Goal: Information Seeking & Learning: Learn about a topic

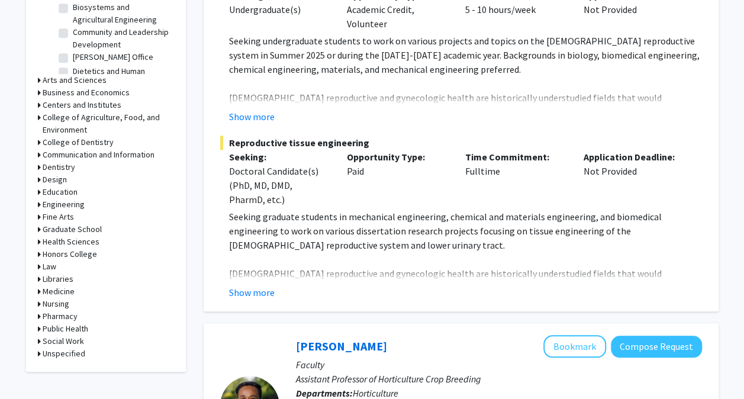
scroll to position [464, 0]
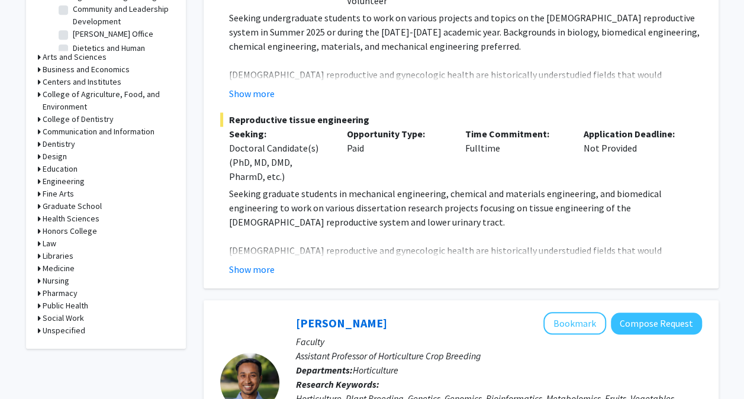
click at [49, 264] on h3 "Medicine" at bounding box center [59, 268] width 32 height 12
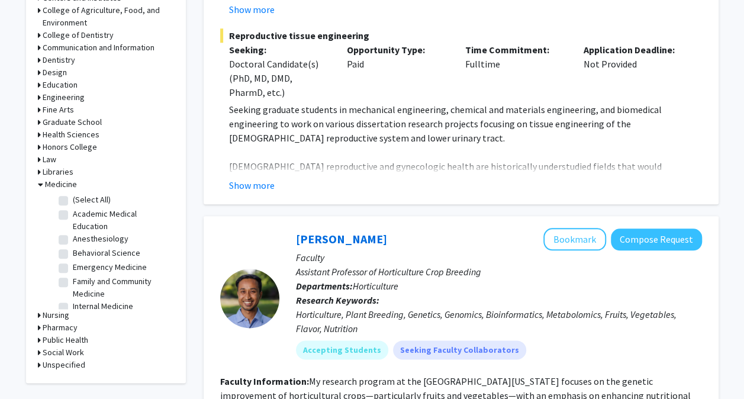
scroll to position [547, 0]
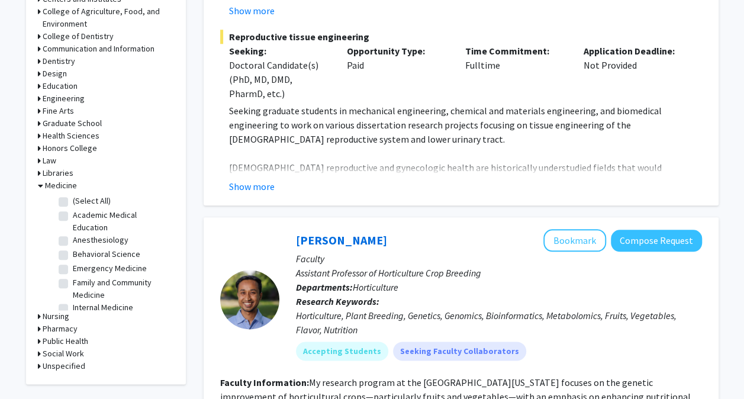
click at [63, 134] on h3 "Health Sciences" at bounding box center [71, 136] width 57 height 12
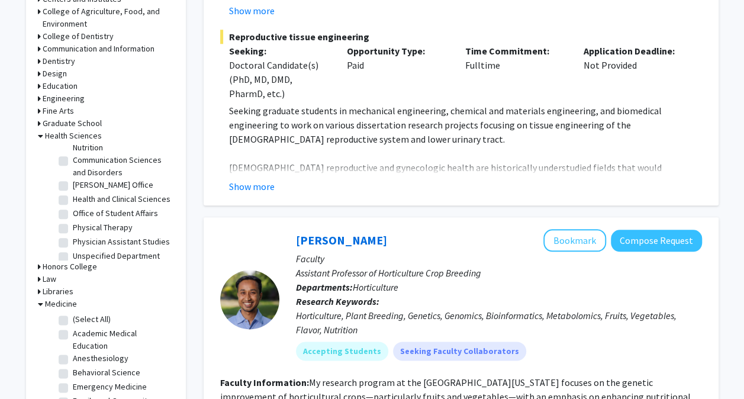
scroll to position [0, 0]
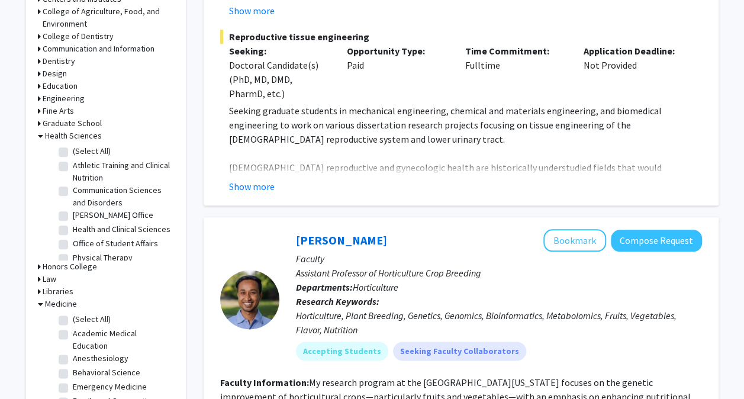
click at [73, 163] on label "Athletic Training and Clinical Nutrition" at bounding box center [122, 171] width 98 height 25
click at [73, 163] on input "Athletic Training and Clinical Nutrition" at bounding box center [77, 163] width 8 height 8
checkbox input "true"
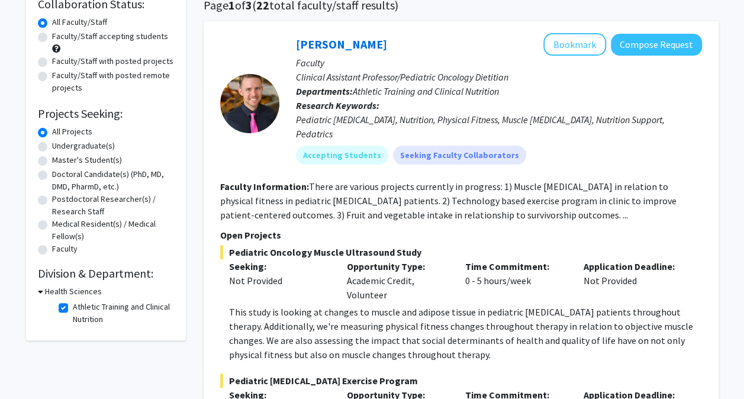
scroll to position [104, 0]
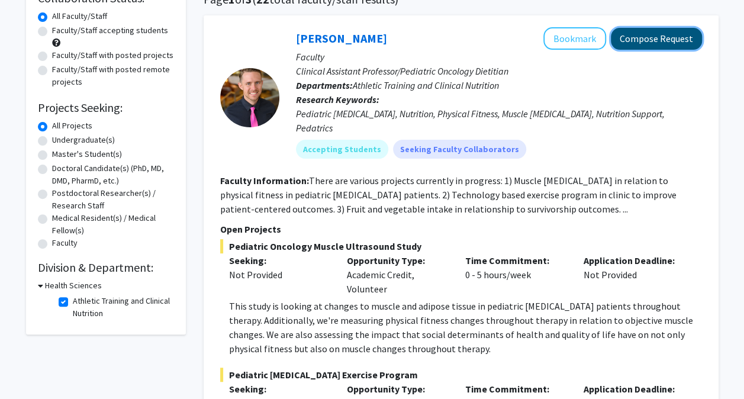
click at [673, 39] on button "Compose Request" at bounding box center [656, 39] width 91 height 22
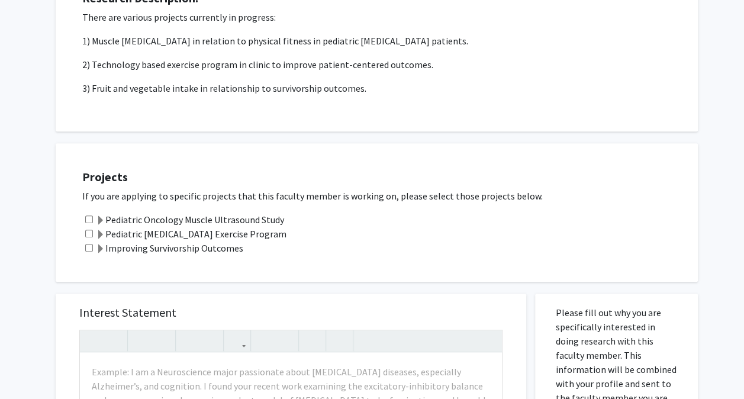
scroll to position [220, 0]
click at [91, 216] on input "checkbox" at bounding box center [89, 219] width 8 height 8
checkbox input "true"
click at [88, 230] on input "checkbox" at bounding box center [89, 233] width 8 height 8
checkbox input "true"
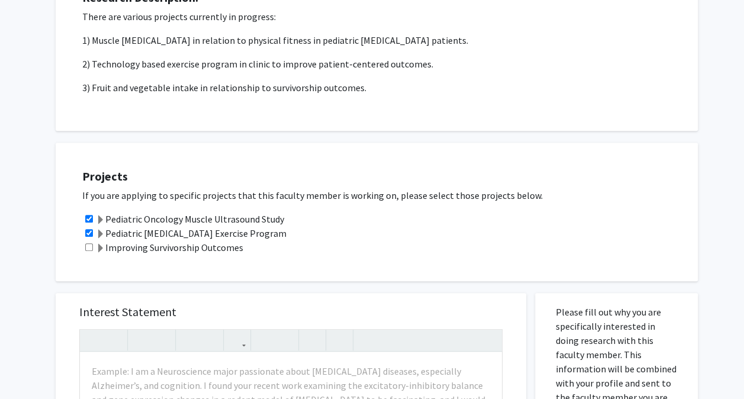
click at [88, 248] on input "checkbox" at bounding box center [89, 247] width 8 height 8
checkbox input "true"
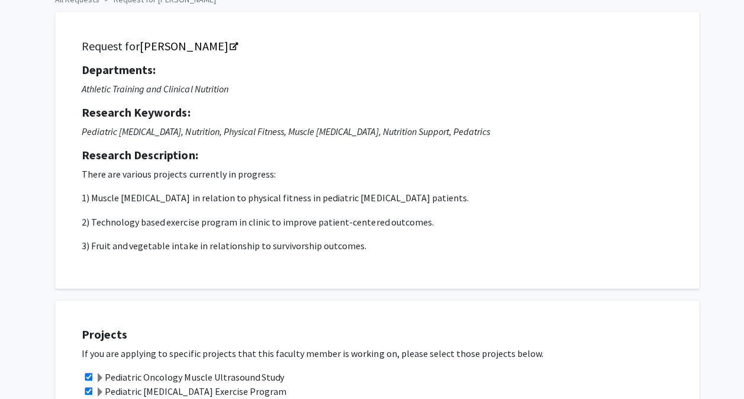
scroll to position [62, 0]
drag, startPoint x: 81, startPoint y: 156, endPoint x: 83, endPoint y: 149, distance: 7.5
click at [83, 149] on div "Request for [PERSON_NAME] Departments: Athletic Training and Clinical Nutrition…" at bounding box center [376, 151] width 613 height 246
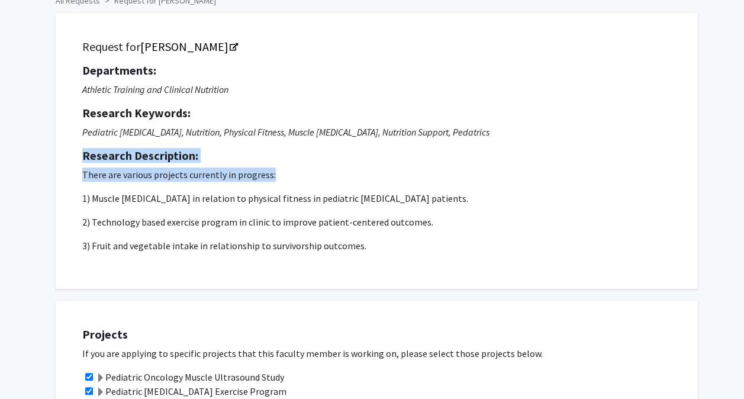
drag, startPoint x: 275, startPoint y: 176, endPoint x: 83, endPoint y: 148, distance: 194.5
click at [83, 148] on div "Departments: Athletic Training and Clinical Nutrition Research Keywords: Pediat…" at bounding box center [376, 157] width 589 height 189
drag, startPoint x: 83, startPoint y: 148, endPoint x: 77, endPoint y: 159, distance: 12.2
click at [77, 159] on div "Request for [PERSON_NAME] Departments: Athletic Training and Clinical Nutrition…" at bounding box center [376, 151] width 613 height 246
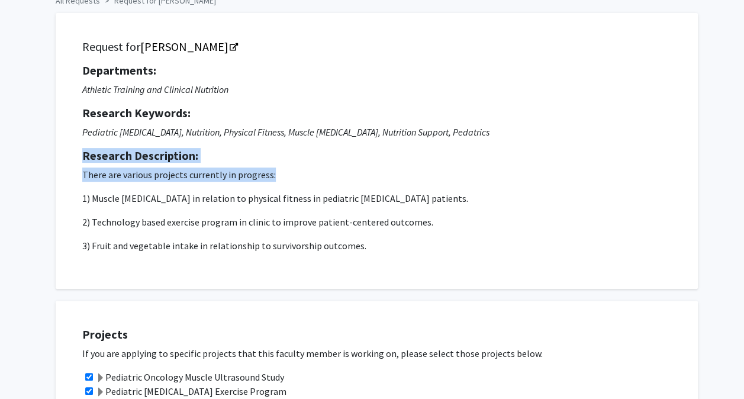
drag, startPoint x: 77, startPoint y: 159, endPoint x: 86, endPoint y: 163, distance: 10.3
click at [86, 163] on div "Departments: Athletic Training and Clinical Nutrition Research Keywords: Pediat…" at bounding box center [376, 157] width 589 height 189
click at [117, 176] on p "There are various projects currently in progress:" at bounding box center [376, 175] width 589 height 14
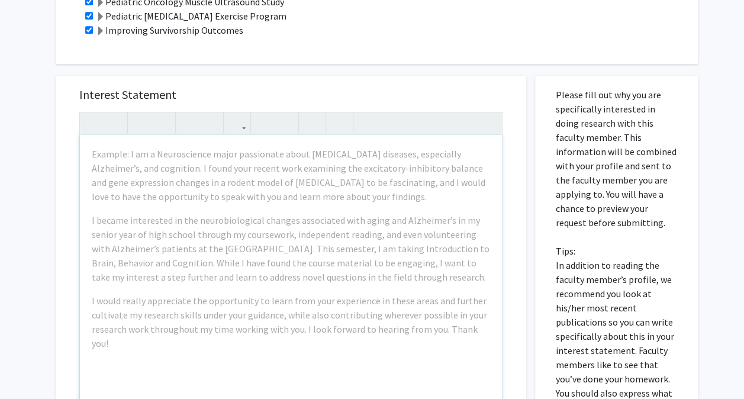
scroll to position [419, 0]
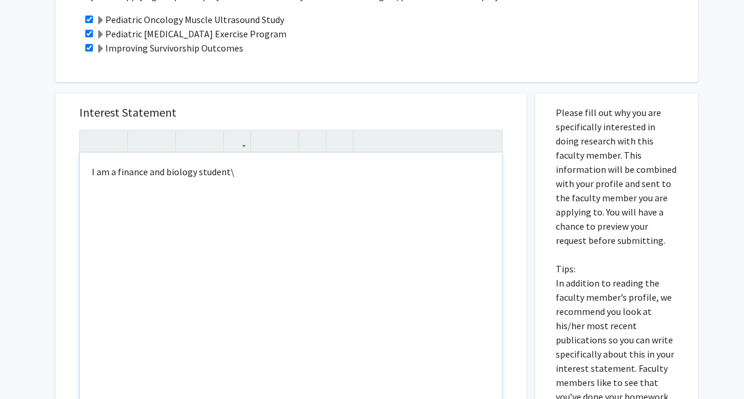
type textarea "I am a finance and biology student\"
click at [49, 178] on div "Interest Statement Insert link Remove link Supplemental Files File Name Uploade…" at bounding box center [291, 349] width 489 height 535
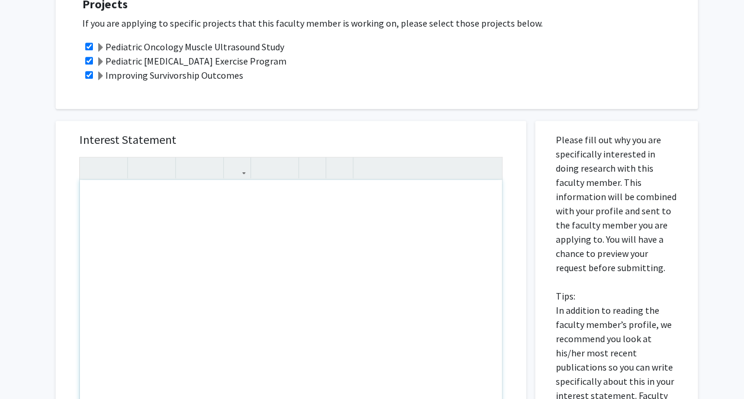
scroll to position [393, 0]
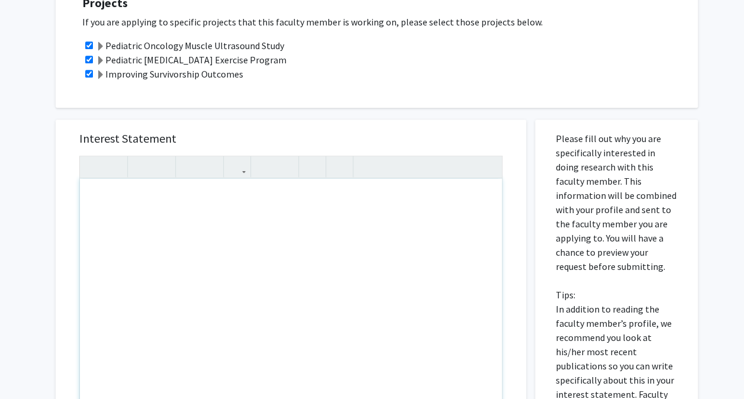
click at [97, 191] on div "Note to users with screen readers: Please press Alt+0 or Option+0 to deactivate…" at bounding box center [291, 315] width 422 height 272
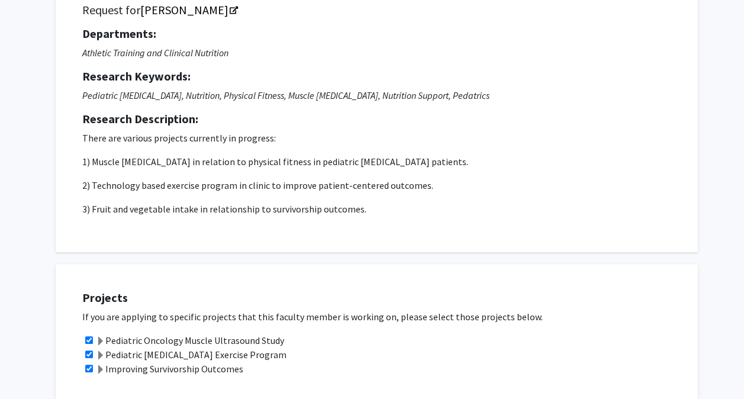
scroll to position [0, 0]
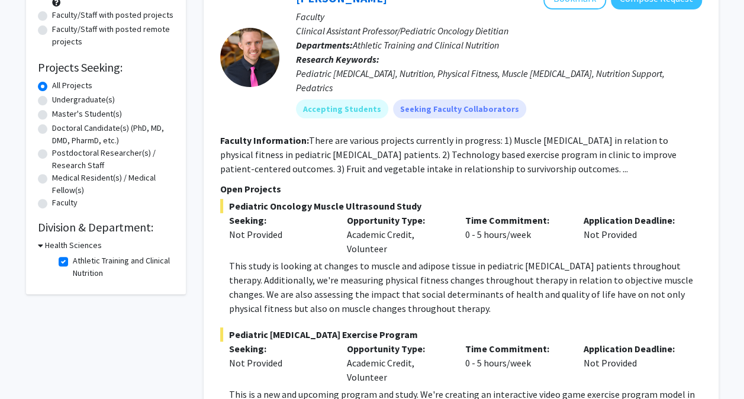
scroll to position [63, 0]
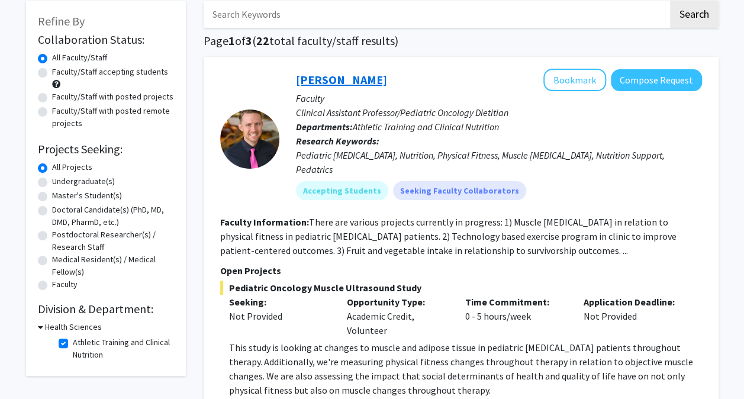
click at [333, 76] on link "[PERSON_NAME]" at bounding box center [341, 79] width 91 height 15
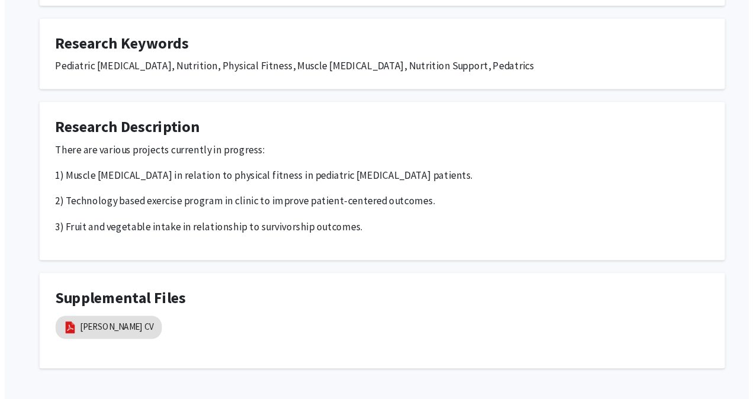
scroll to position [708, 0]
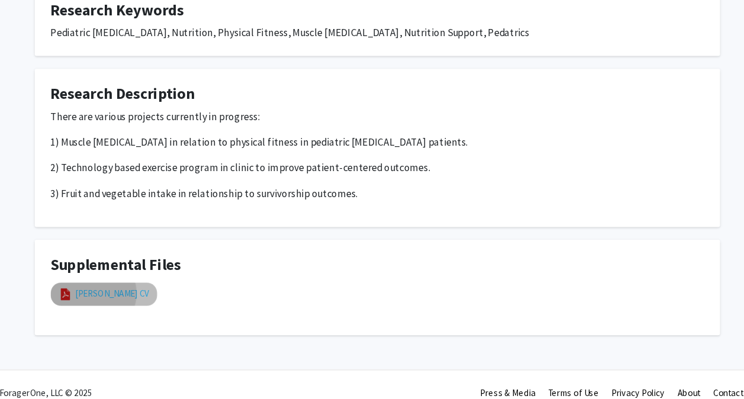
click at [109, 296] on link "[PERSON_NAME] CV" at bounding box center [128, 302] width 68 height 12
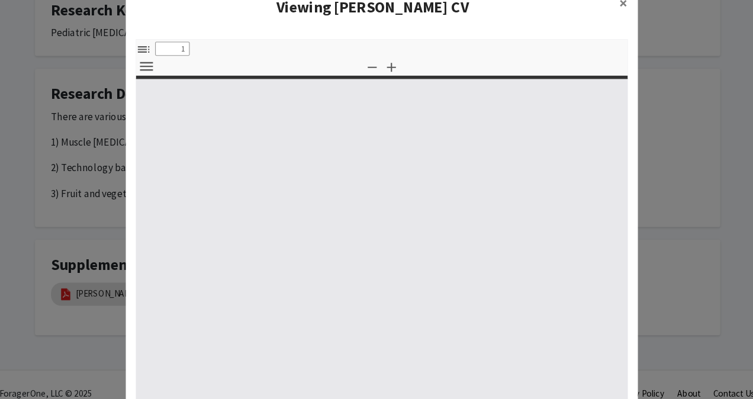
select select "custom"
type input "0"
select select "custom"
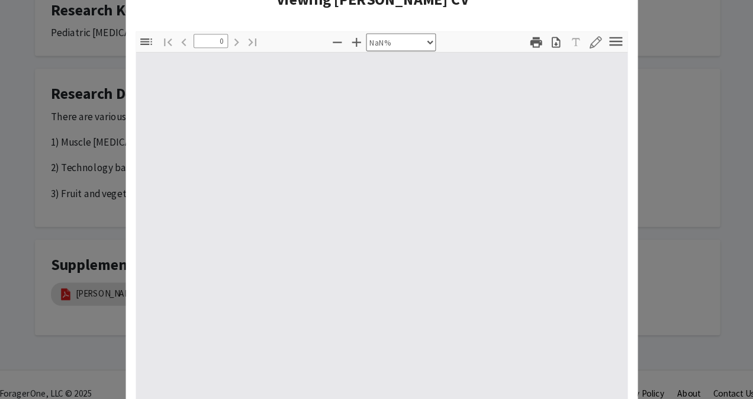
scroll to position [7, 0]
type input "1"
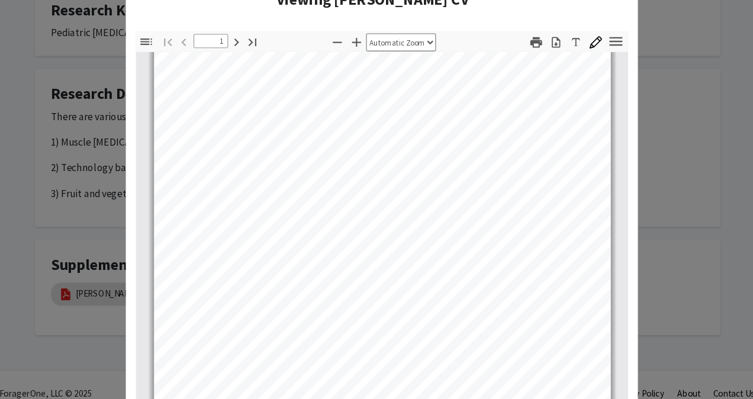
scroll to position [255, 0]
select select "custom"
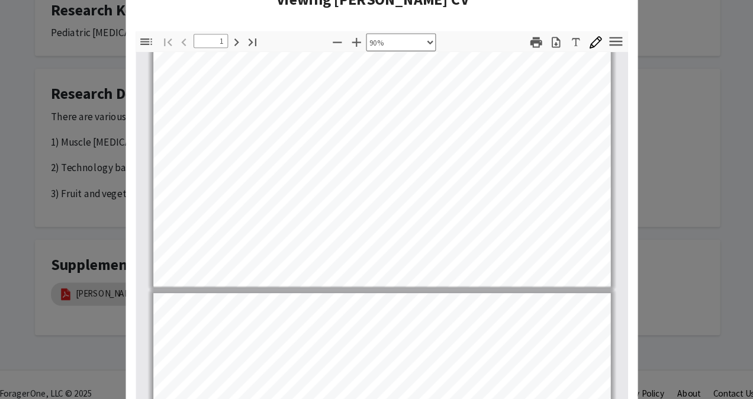
scroll to position [398, 0]
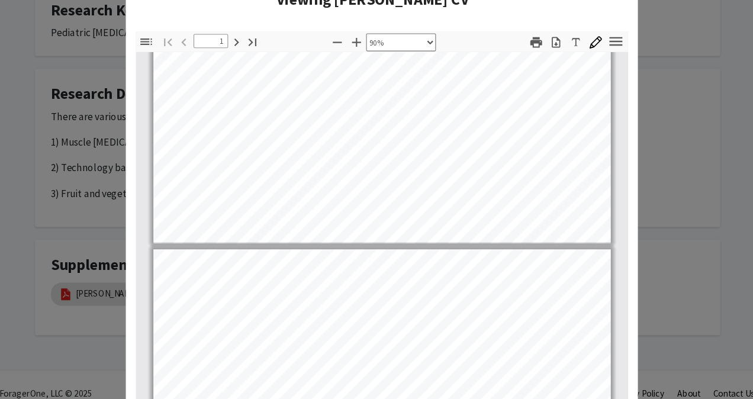
type input "2"
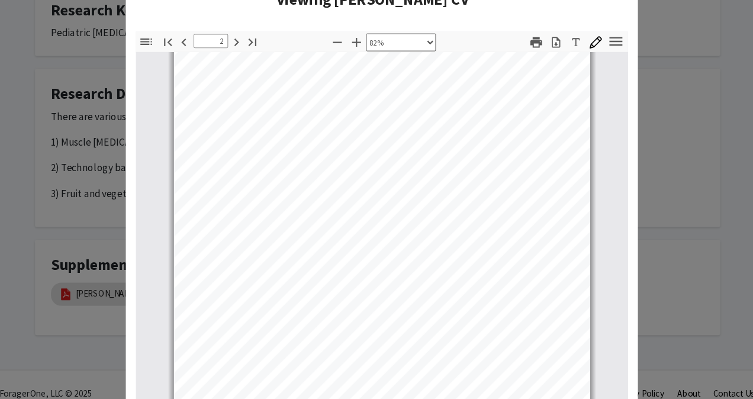
scroll to position [738, 0]
select select "custom"
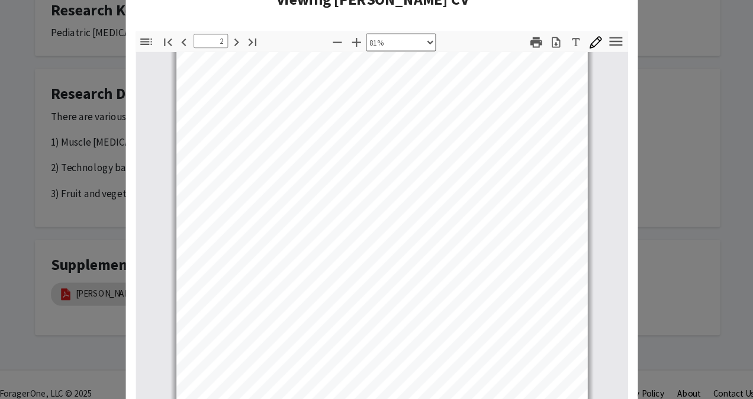
scroll to position [734, 0]
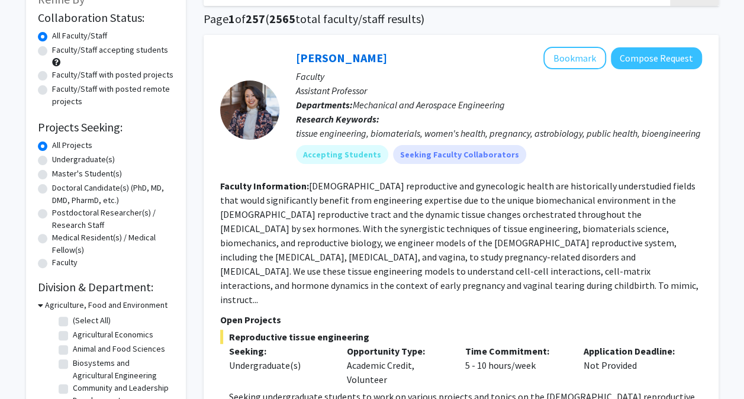
scroll to position [85, 0]
click at [52, 156] on label "Undergraduate(s)" at bounding box center [83, 159] width 63 height 12
click at [52, 156] on input "Undergraduate(s)" at bounding box center [56, 157] width 8 height 8
radio input "true"
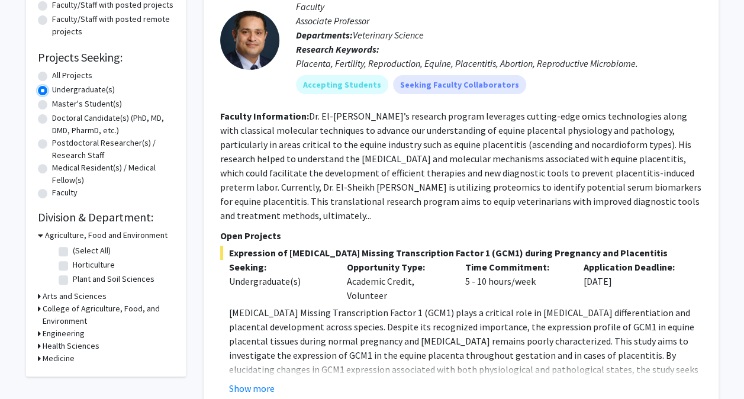
scroll to position [224, 0]
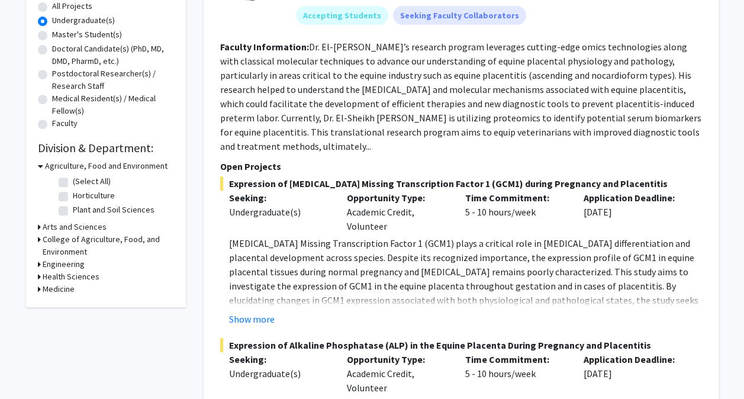
click at [71, 274] on h3 "Health Sciences" at bounding box center [71, 277] width 57 height 12
click at [65, 274] on h3 "Health Sciences" at bounding box center [73, 277] width 57 height 12
click at [65, 274] on h3 "Health Sciences" at bounding box center [71, 277] width 57 height 12
click at [73, 292] on label "Physician Assistant Studies" at bounding box center [121, 292] width 97 height 12
click at [73, 292] on input "Physician Assistant Studies" at bounding box center [77, 290] width 8 height 8
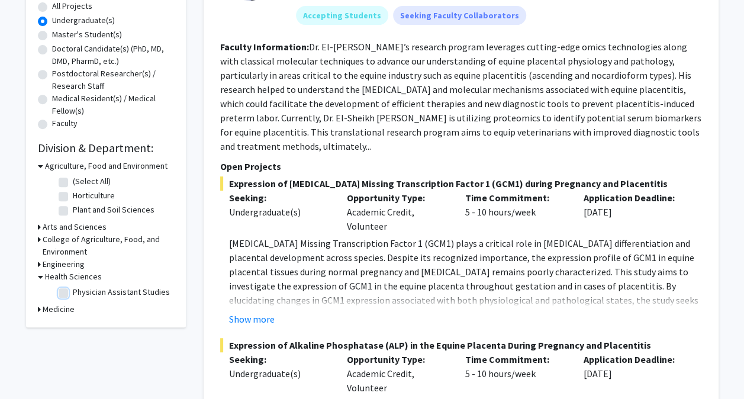
checkbox input "true"
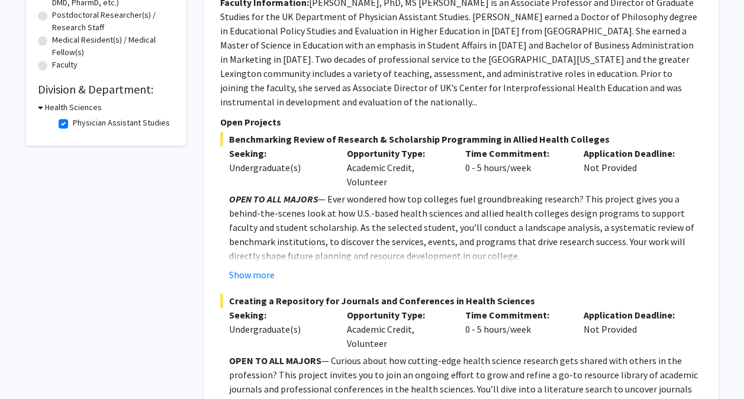
scroll to position [283, 0]
click at [256, 267] on button "Show more" at bounding box center [252, 274] width 46 height 14
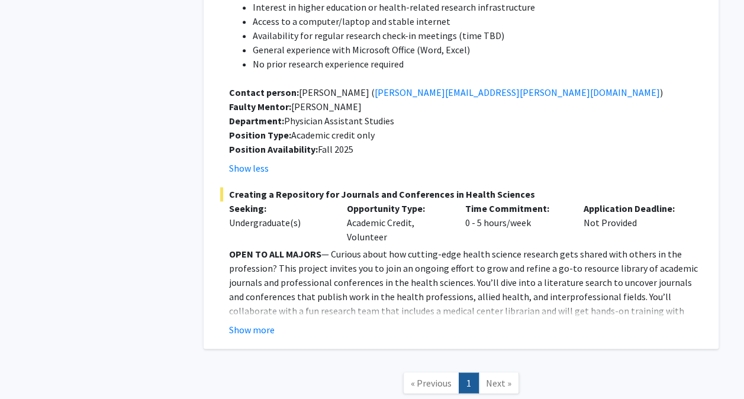
scroll to position [758, 0]
click at [248, 323] on button "Show more" at bounding box center [252, 330] width 46 height 14
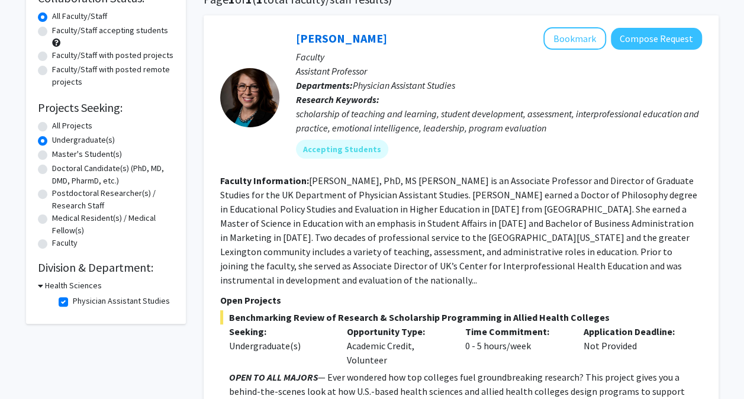
scroll to position [105, 0]
click at [76, 281] on h3 "Health Sciences" at bounding box center [73, 285] width 57 height 12
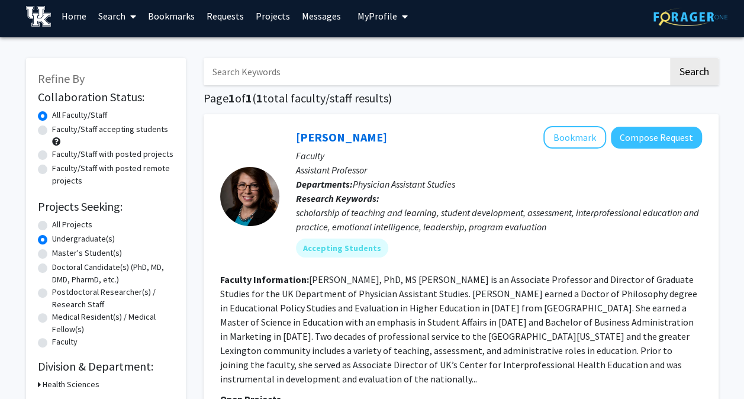
scroll to position [0, 0]
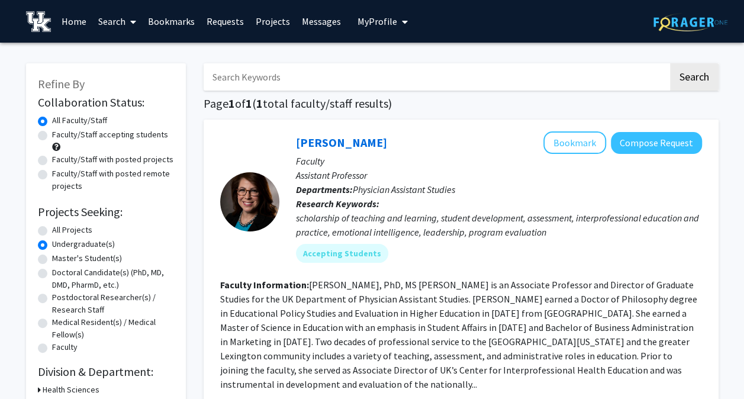
click at [52, 230] on label "All Projects" at bounding box center [72, 230] width 40 height 12
click at [52, 230] on input "All Projects" at bounding box center [56, 228] width 8 height 8
radio input "true"
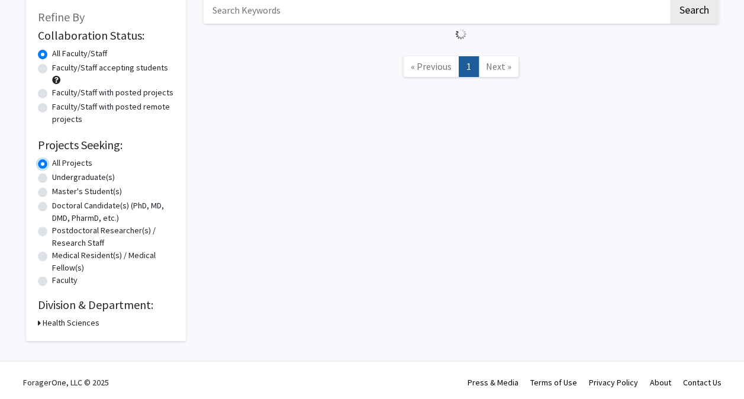
scroll to position [69, 0]
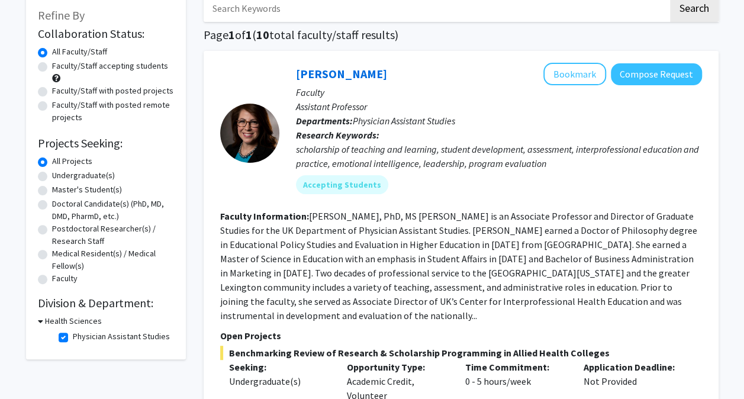
click at [52, 172] on label "Undergraduate(s)" at bounding box center [83, 175] width 63 height 12
click at [52, 172] on input "Undergraduate(s)" at bounding box center [56, 173] width 8 height 8
radio input "true"
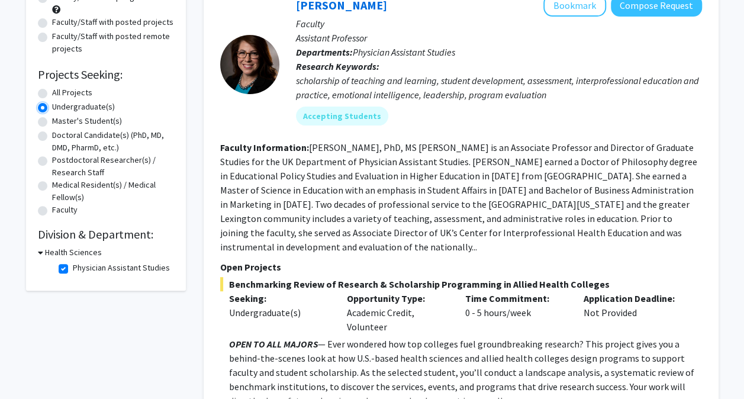
scroll to position [138, 0]
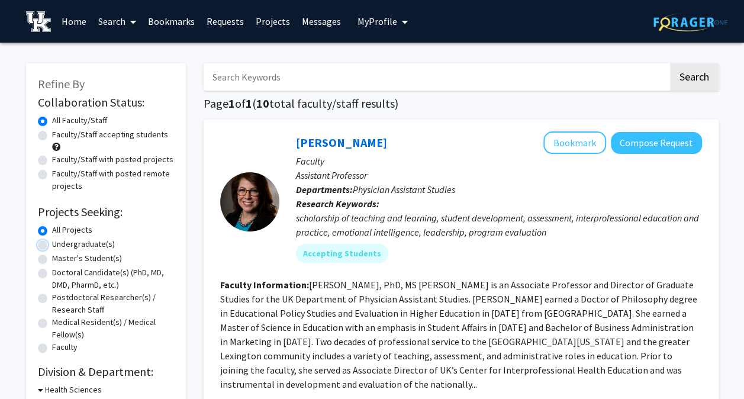
radio input "false"
radio input "true"
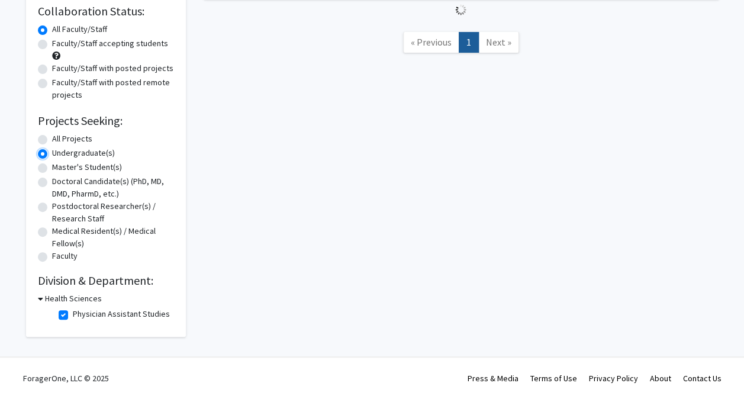
scroll to position [138, 0]
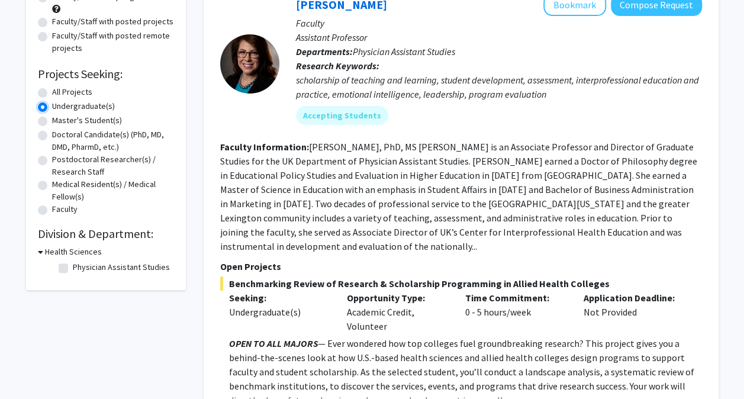
checkbox input "false"
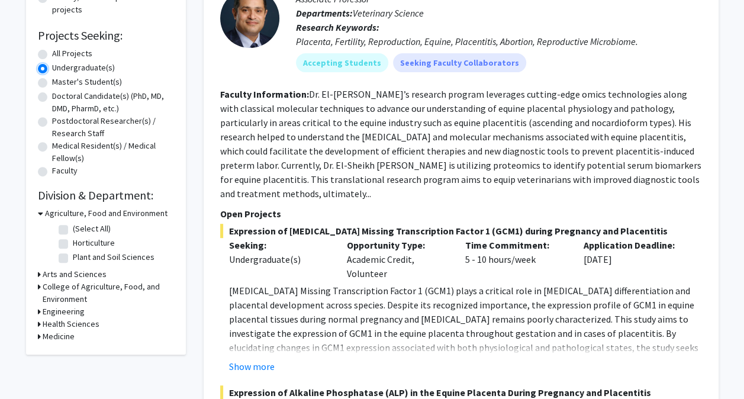
scroll to position [178, 0]
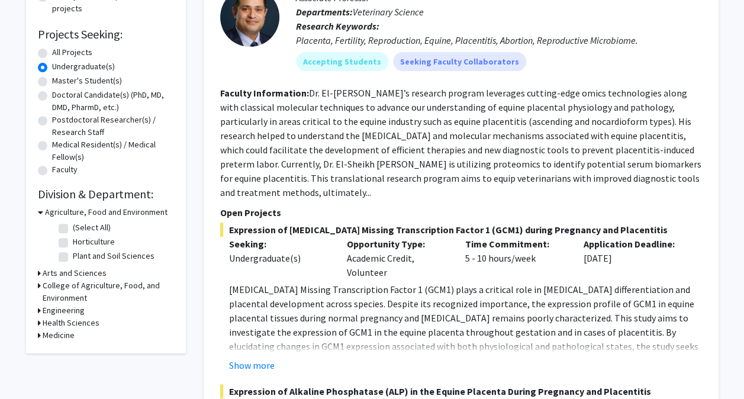
click at [50, 211] on h3 "Agriculture, Food and Environment" at bounding box center [106, 212] width 123 height 12
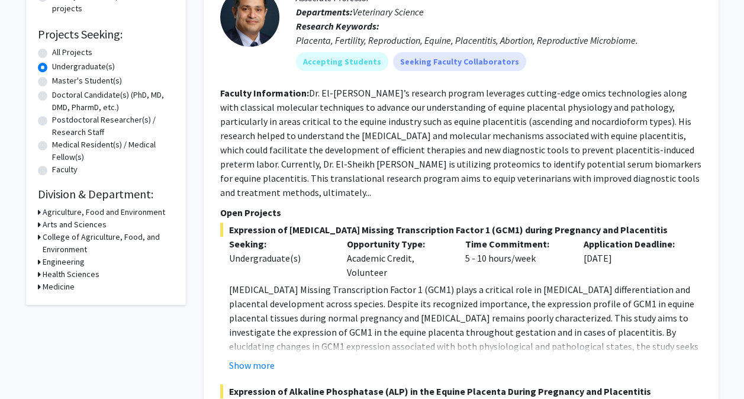
click at [53, 223] on h3 "Arts and Sciences" at bounding box center [75, 225] width 64 height 12
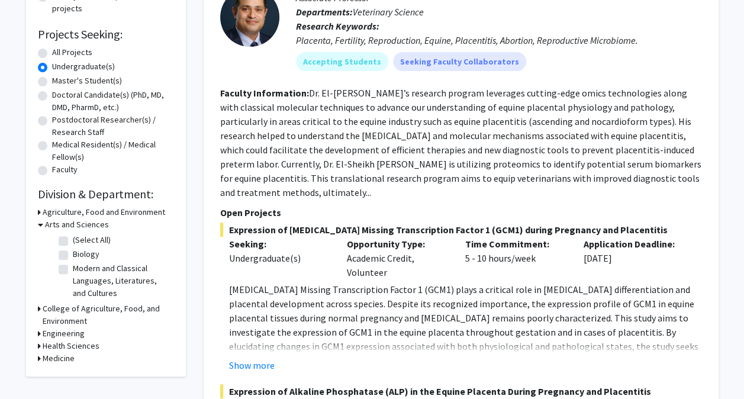
click at [53, 223] on h3 "Arts and Sciences" at bounding box center [77, 225] width 64 height 12
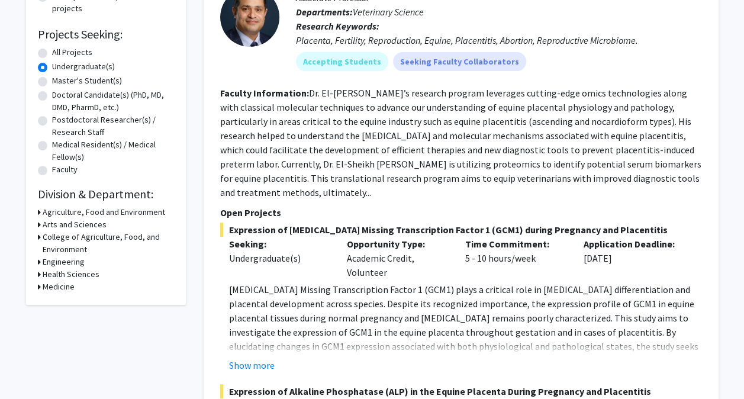
click at [58, 235] on h3 "College of Agriculture, Food, and Environment" at bounding box center [108, 243] width 131 height 25
click at [58, 235] on h3 "College of Agriculture, Food, and Environment" at bounding box center [109, 243] width 129 height 25
click at [58, 287] on h3 "Medicine" at bounding box center [59, 287] width 32 height 12
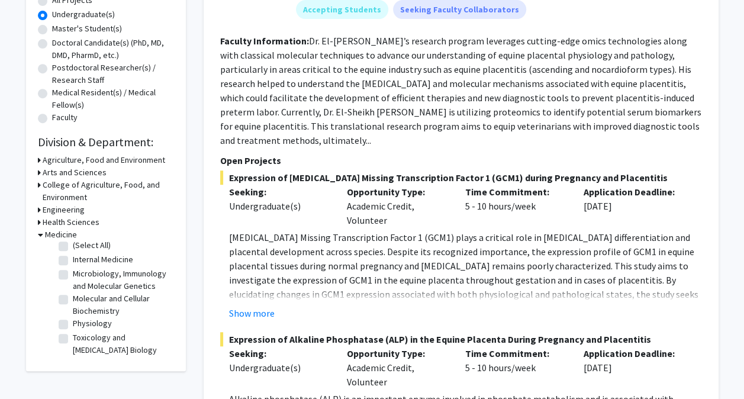
scroll to position [0, 0]
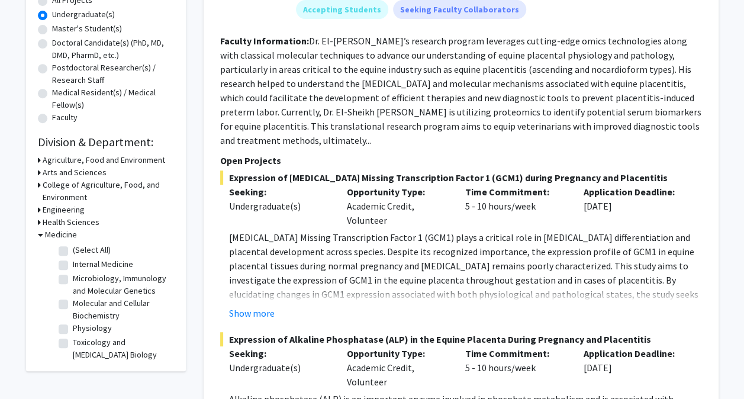
click at [73, 264] on label "Internal Medicine" at bounding box center [103, 264] width 60 height 12
click at [73, 264] on input "Internal Medicine" at bounding box center [77, 262] width 8 height 8
checkbox input "true"
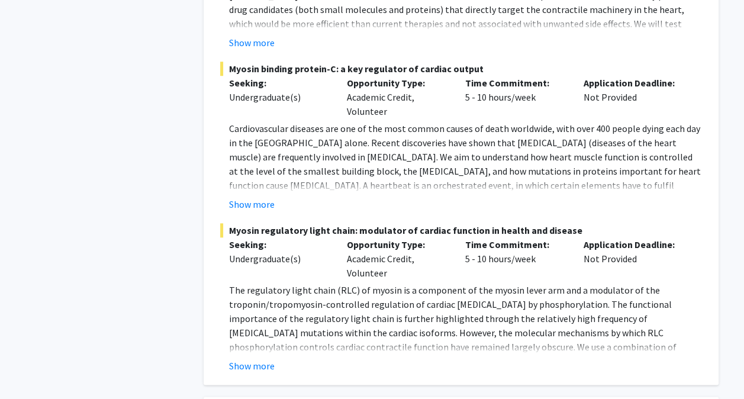
scroll to position [471, 0]
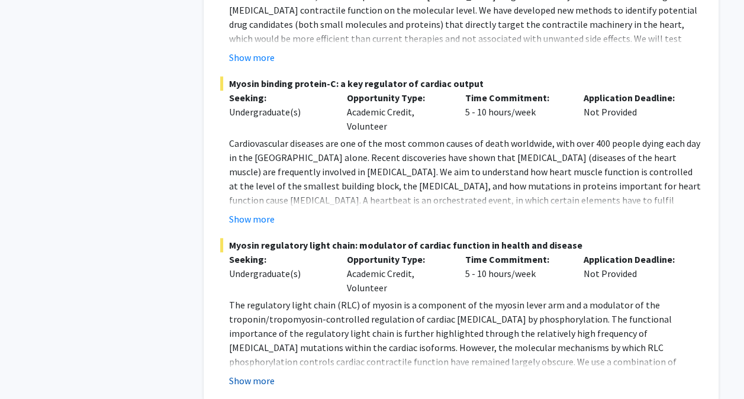
click at [255, 374] on button "Show more" at bounding box center [252, 381] width 46 height 14
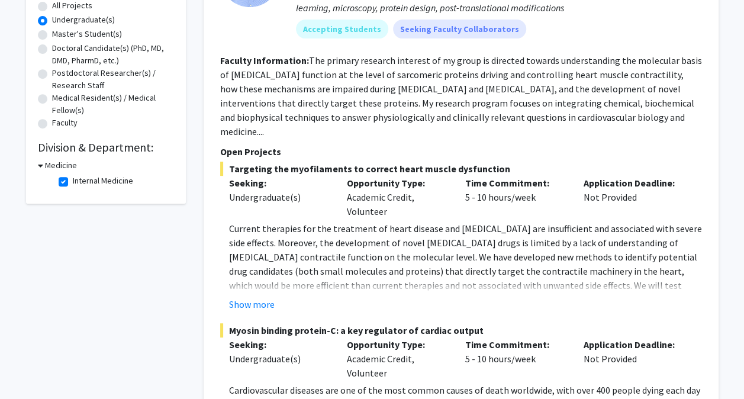
scroll to position [224, 0]
click at [258, 298] on button "Show more" at bounding box center [252, 305] width 46 height 14
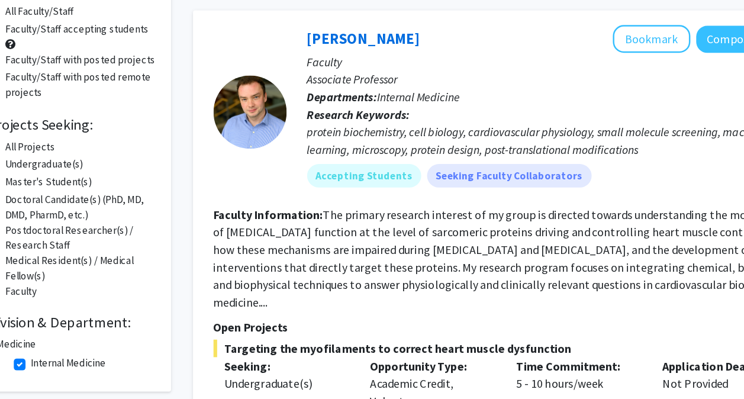
scroll to position [93, 0]
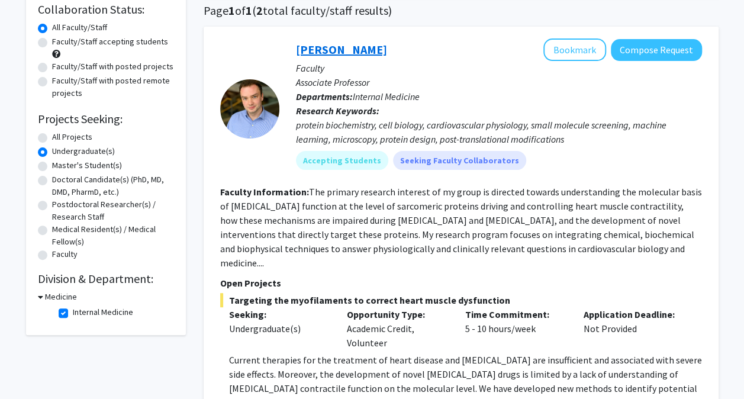
click at [349, 51] on link "[PERSON_NAME]" at bounding box center [341, 49] width 91 height 15
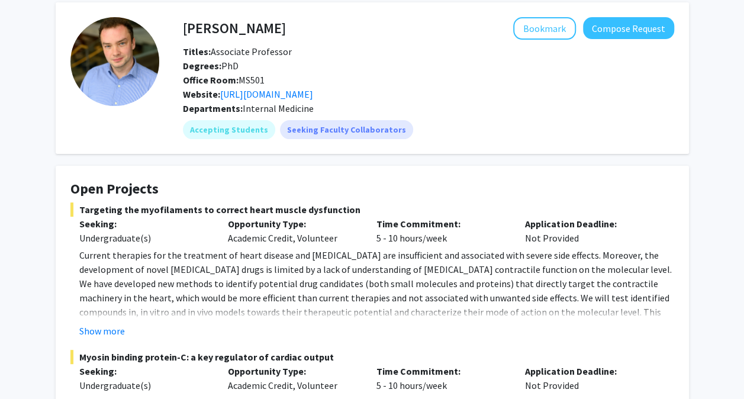
scroll to position [53, 0]
